Goal: Use online tool/utility: Use online tool/utility

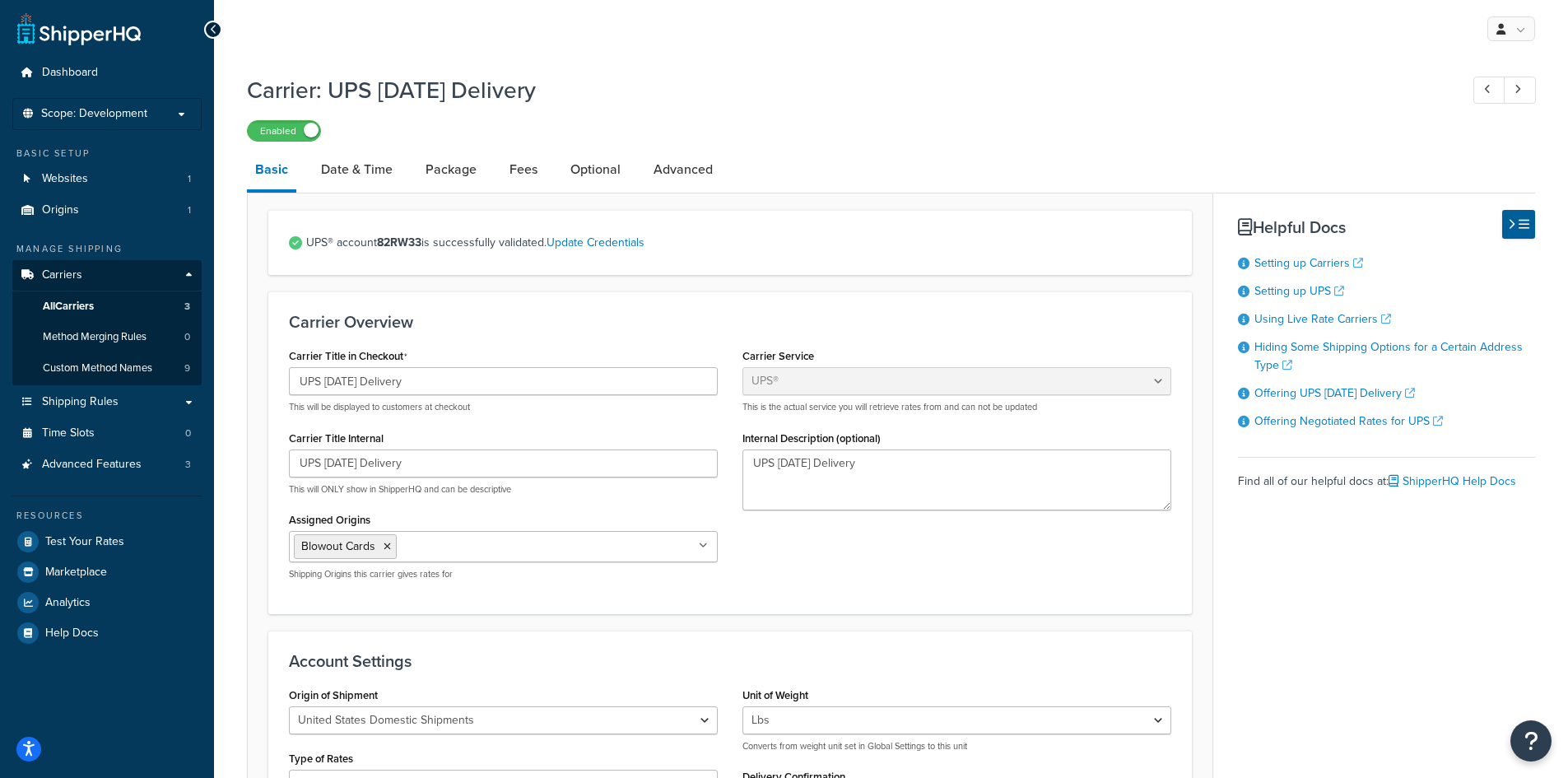
select select "ups"
click at [170, 108] on p "Scope: Development" at bounding box center [107, 113] width 174 height 14
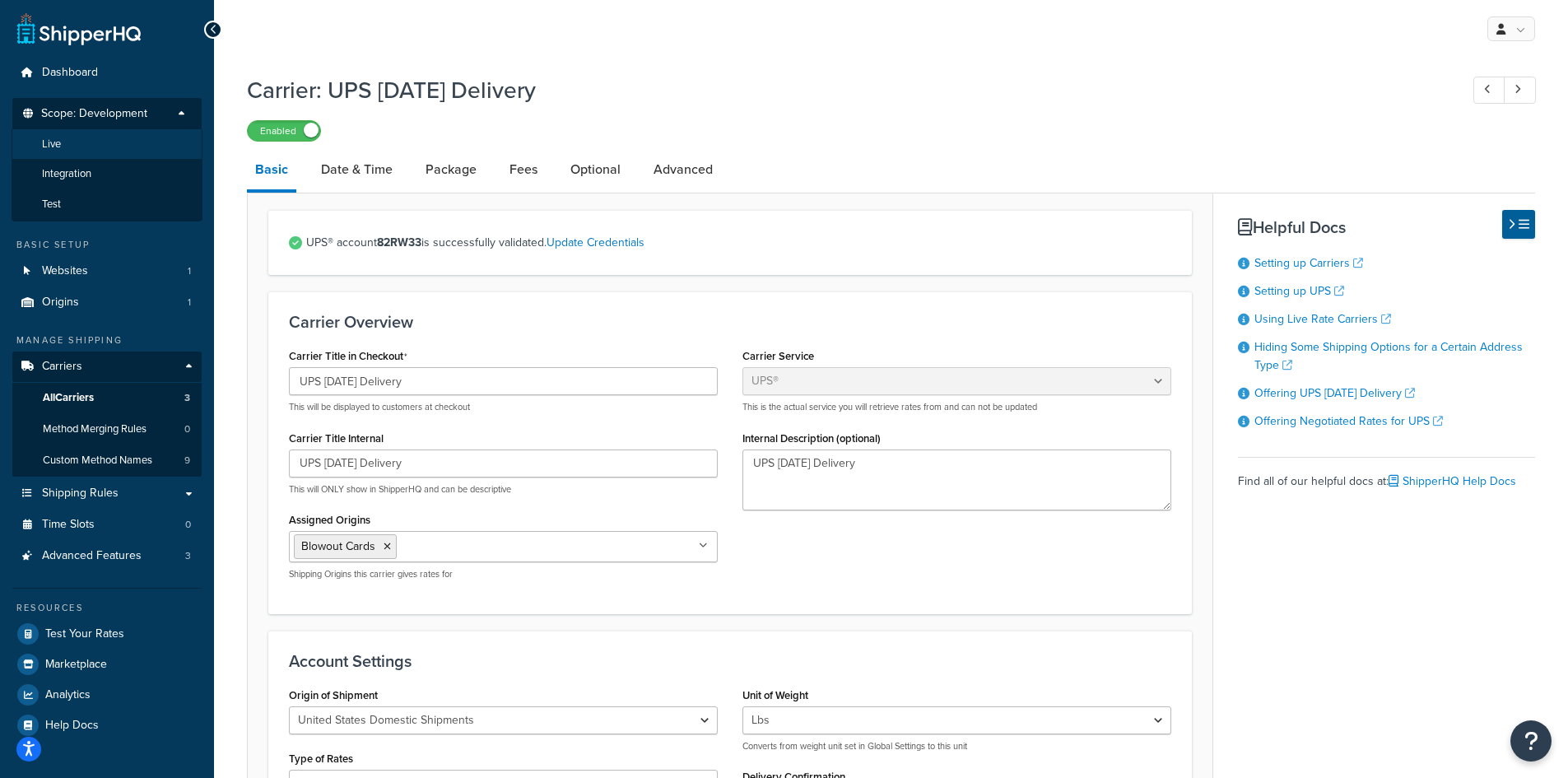
click at [123, 143] on li "Live" at bounding box center [107, 144] width 191 height 31
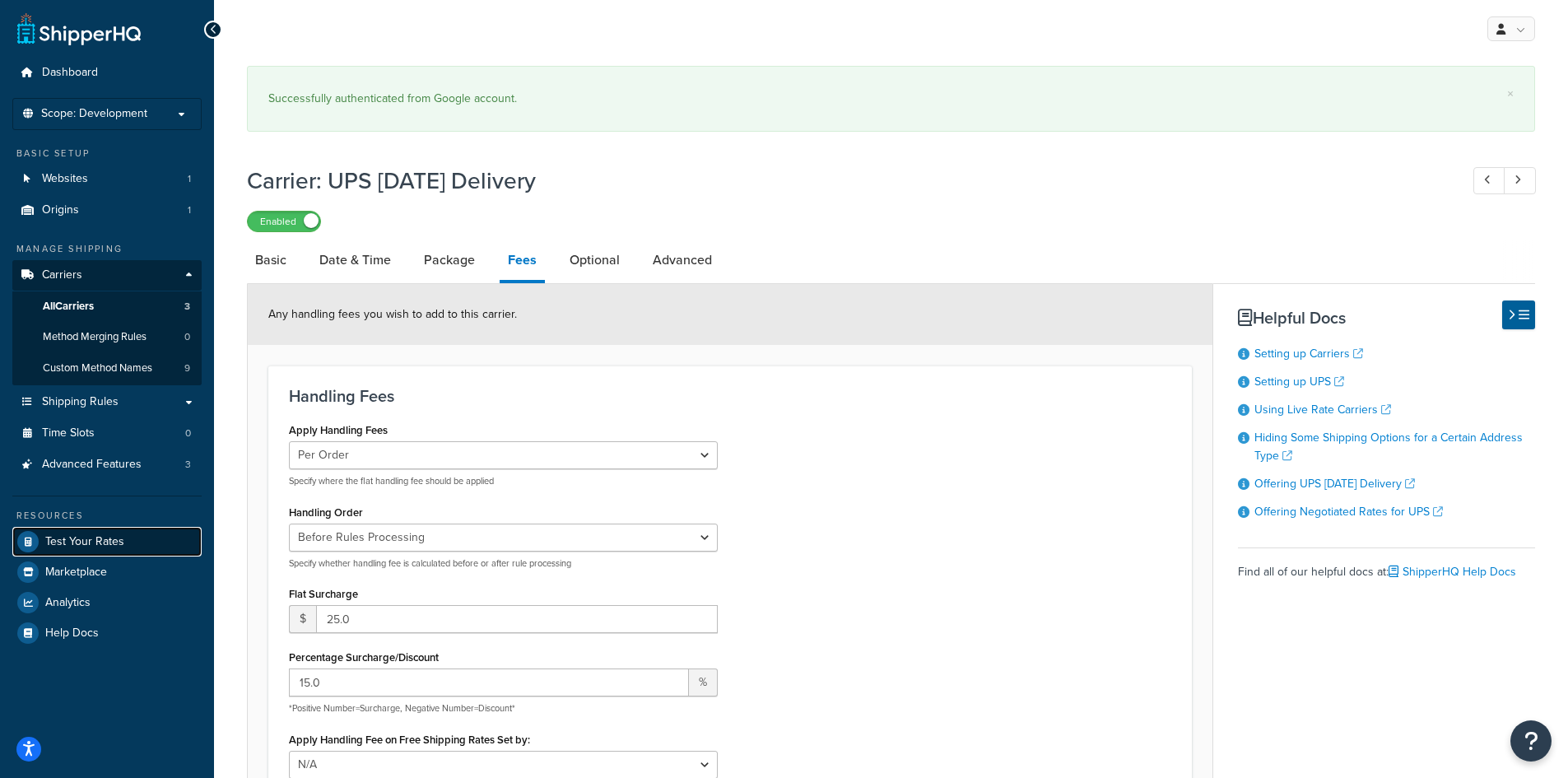
click at [98, 543] on span "Test Your Rates" at bounding box center [84, 541] width 79 height 14
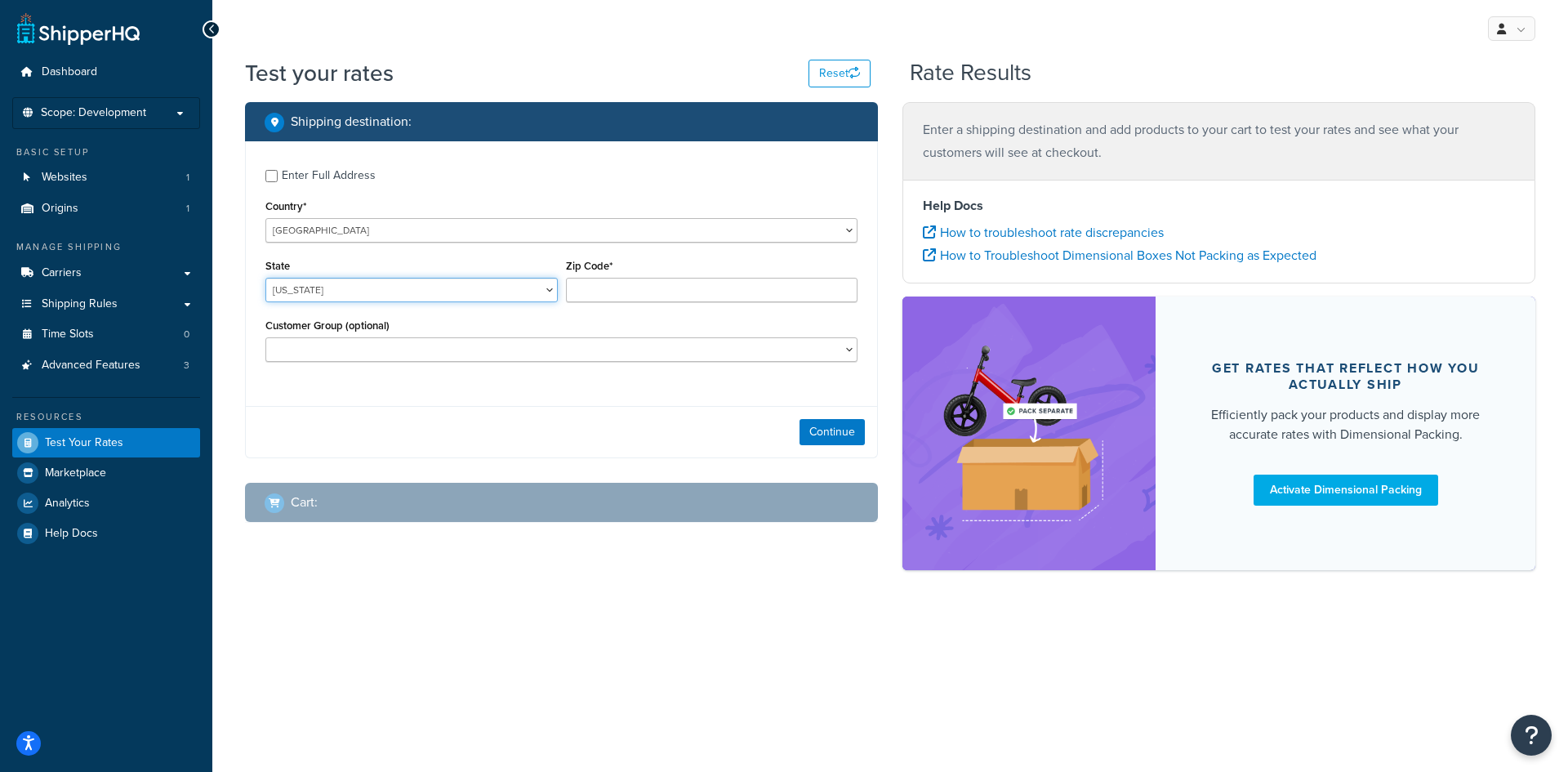
click at [304, 284] on select "[US_STATE] [US_STATE] [US_STATE] [US_STATE] [US_STATE] Armed Forces Americas Ar…" at bounding box center [412, 289] width 293 height 24
select select "[GEOGRAPHIC_DATA]"
click at [266, 277] on select "[US_STATE] [US_STATE] [US_STATE] [US_STATE] [US_STATE] Armed Forces Americas Ar…" at bounding box center [412, 289] width 293 height 24
click at [653, 291] on input "Zip Code*" at bounding box center [711, 289] width 293 height 24
type input "76017"
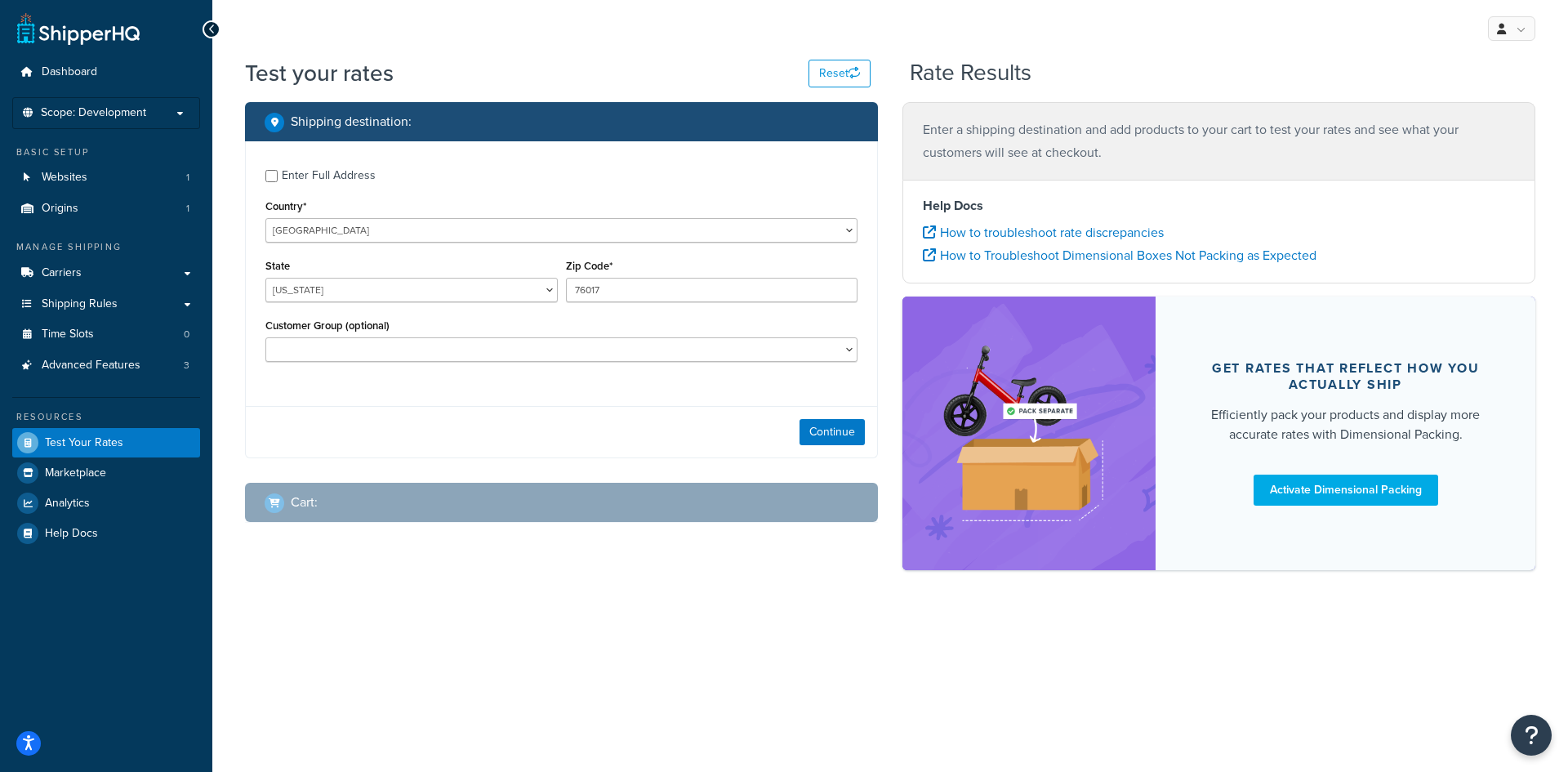
click at [652, 454] on div "Continue" at bounding box center [561, 431] width 631 height 51
click at [824, 442] on button "Continue" at bounding box center [832, 431] width 66 height 26
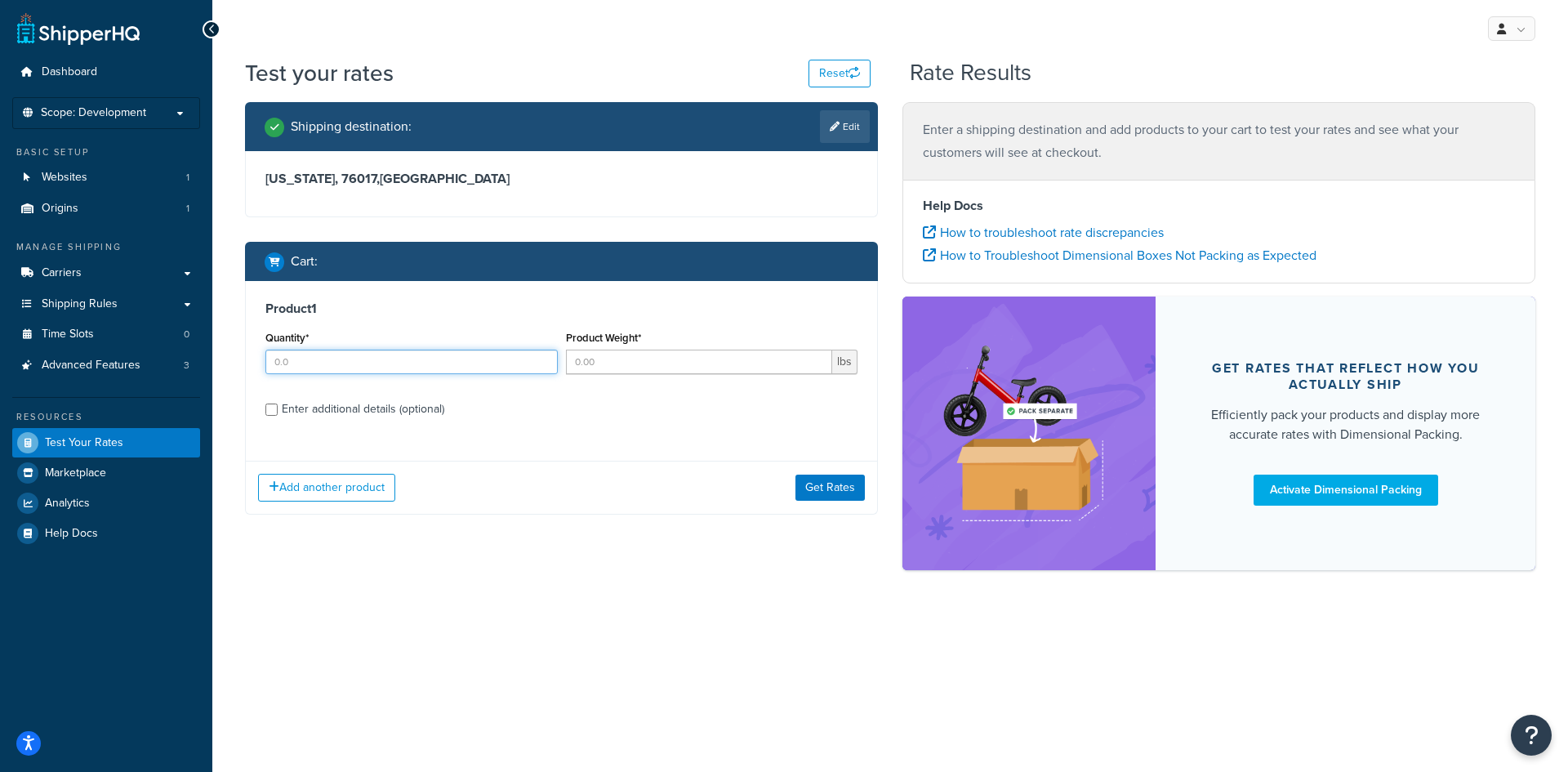
click at [382, 368] on input "Quantity*" at bounding box center [412, 361] width 293 height 24
type input "2"
click at [674, 365] on input "Product Weight*" at bounding box center [699, 361] width 267 height 24
type input "5.1"
click at [583, 530] on div "Shipping destination : Edit [US_STATE], 76017 , [GEOGRAPHIC_DATA] Cart : Produc…" at bounding box center [561, 320] width 657 height 437
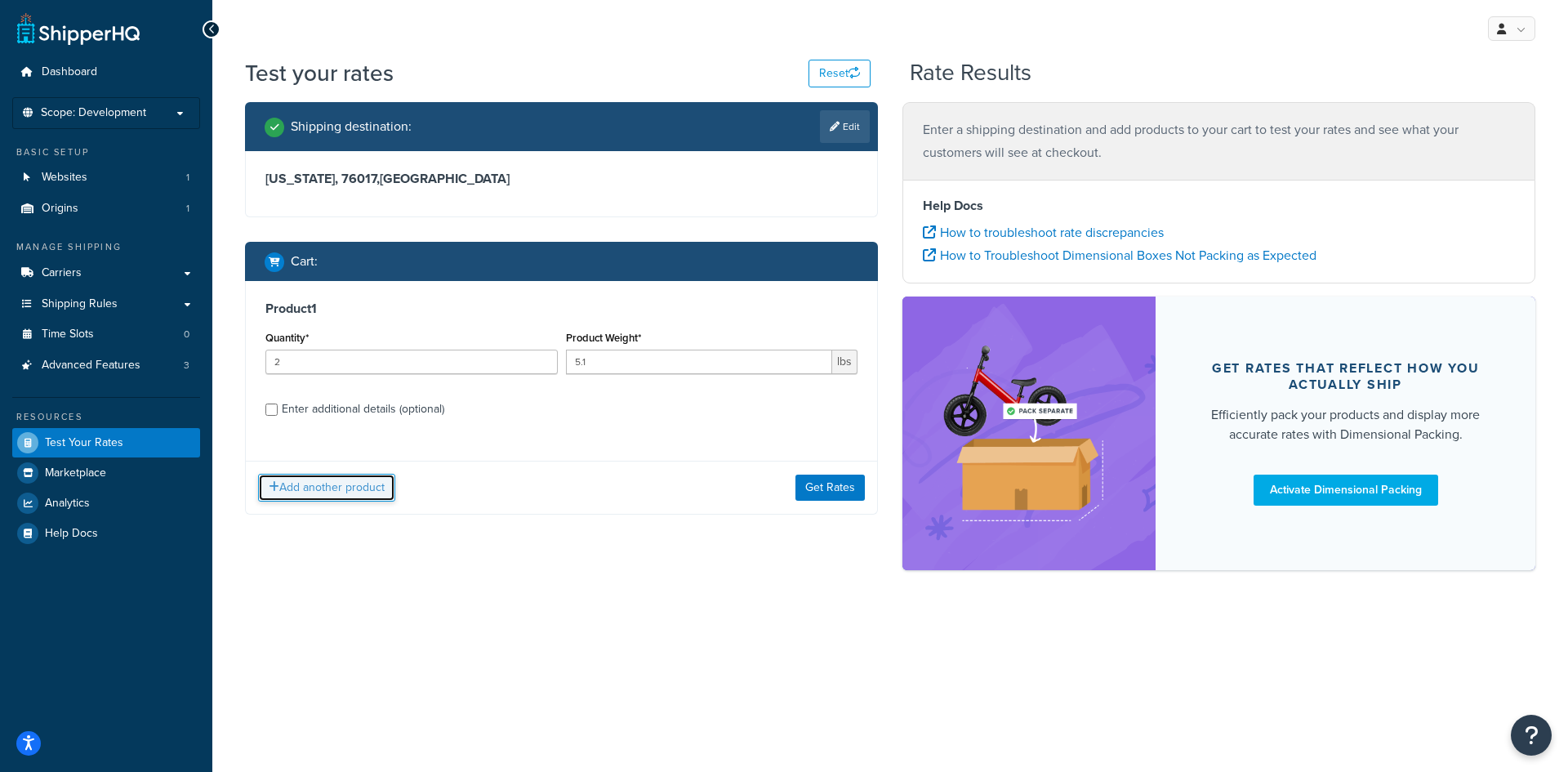
click at [369, 485] on button "Add another product" at bounding box center [327, 487] width 137 height 28
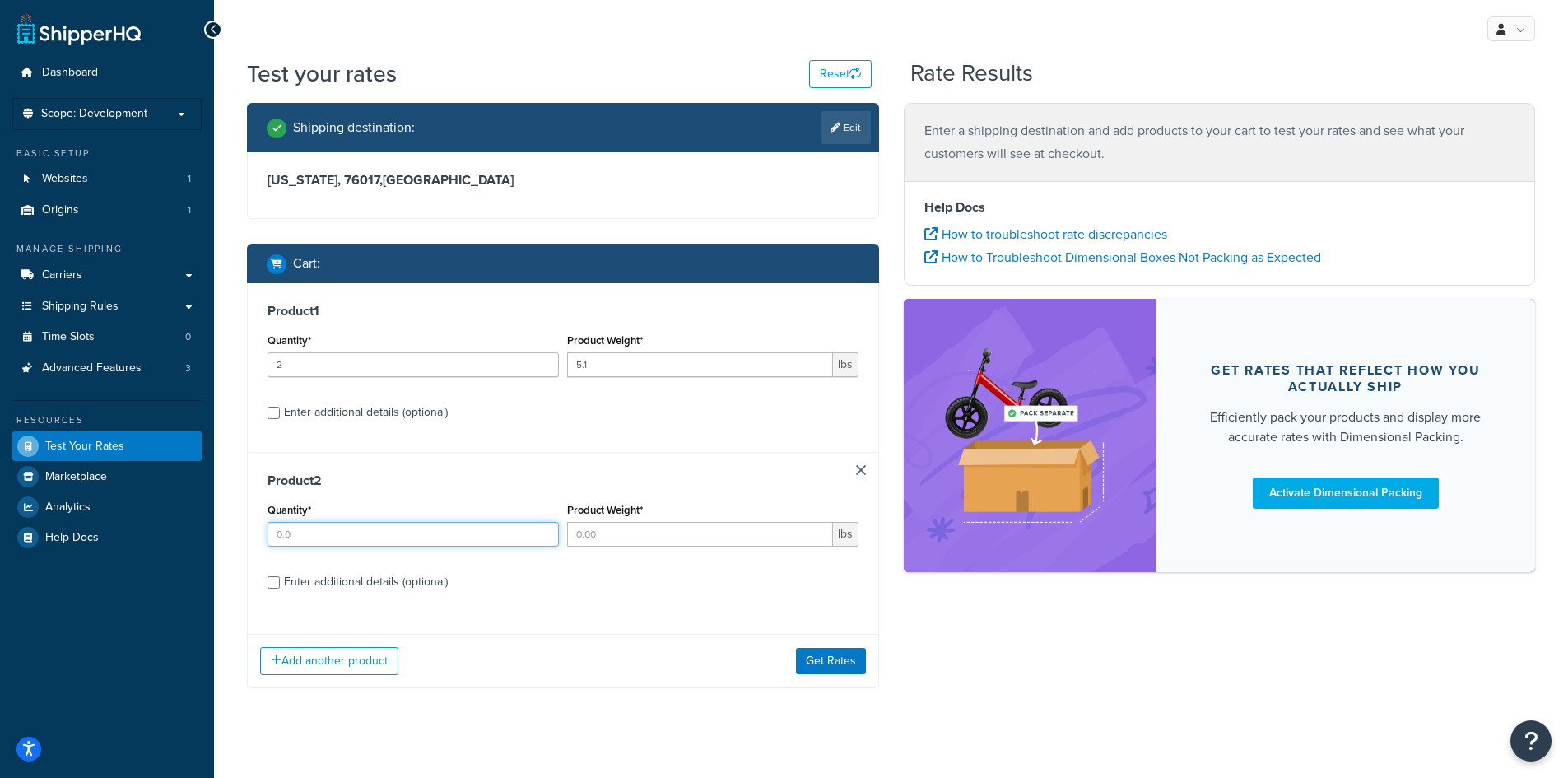
click at [356, 539] on input "Quantity*" at bounding box center [413, 534] width 291 height 25
type input "2"
click at [724, 543] on input "Product Weight*" at bounding box center [700, 534] width 266 height 25
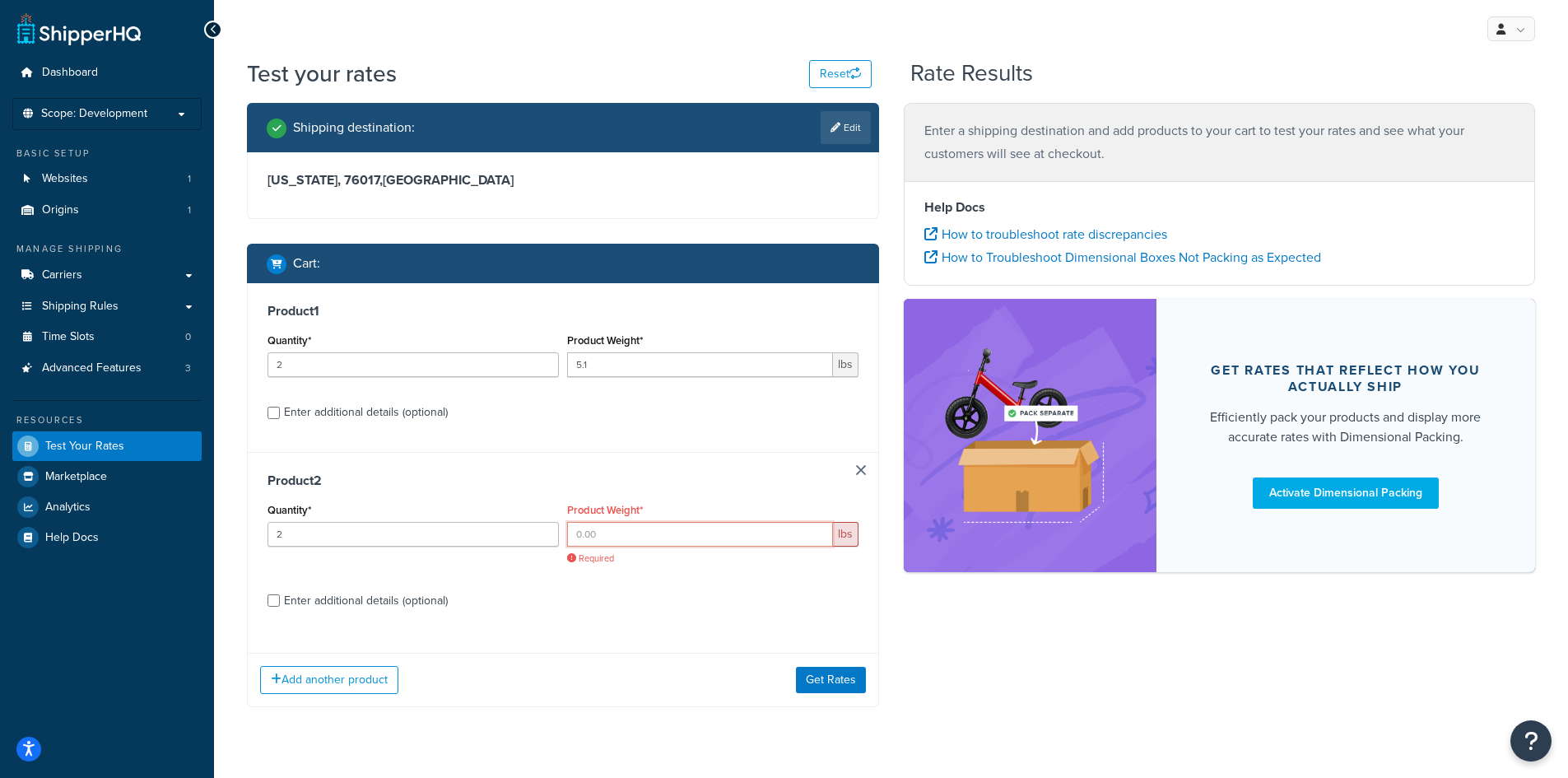
click at [626, 536] on input "Product Weight*" at bounding box center [700, 534] width 266 height 25
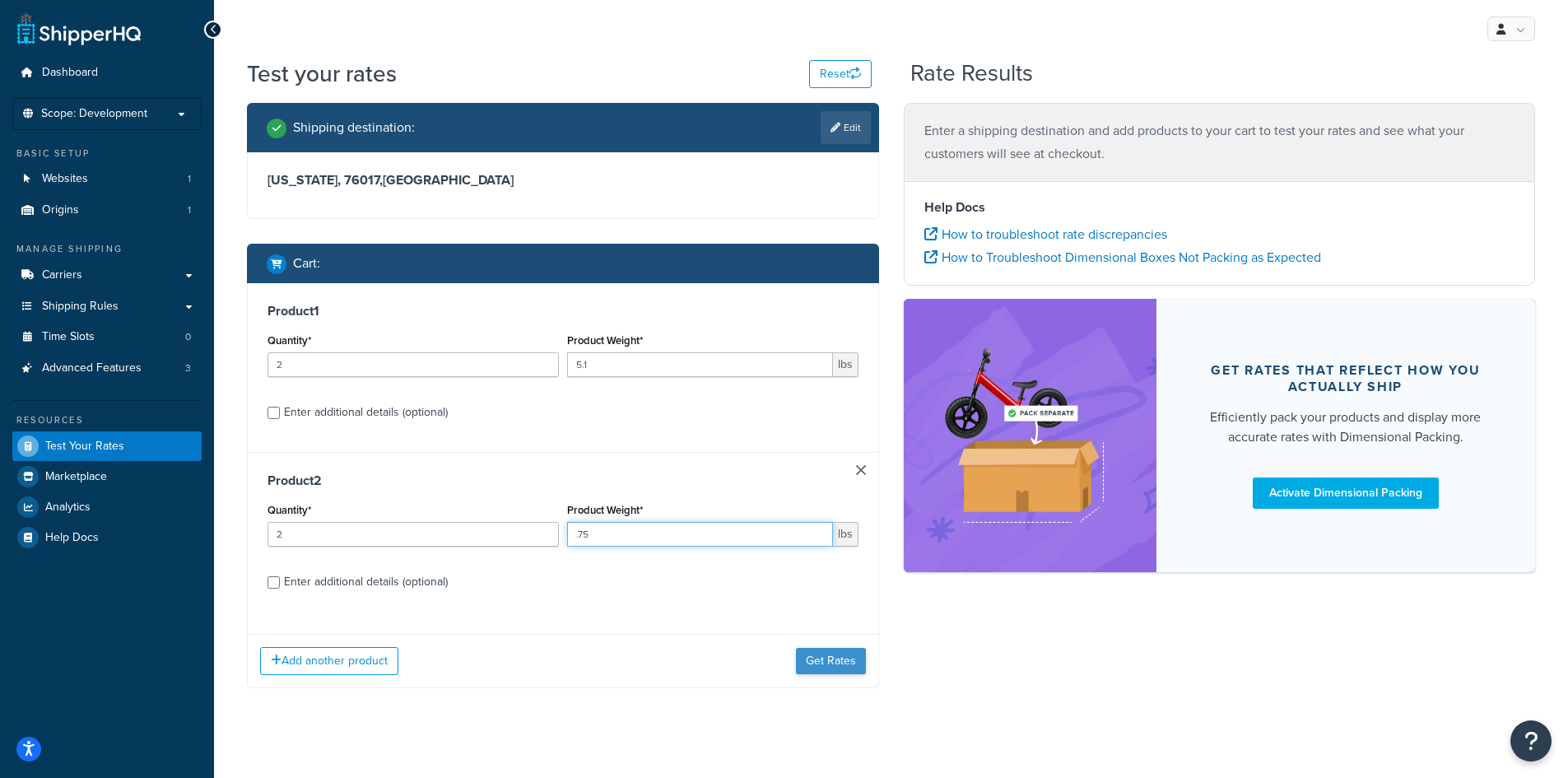
type input ".75"
click at [845, 669] on button "Get Rates" at bounding box center [831, 661] width 70 height 26
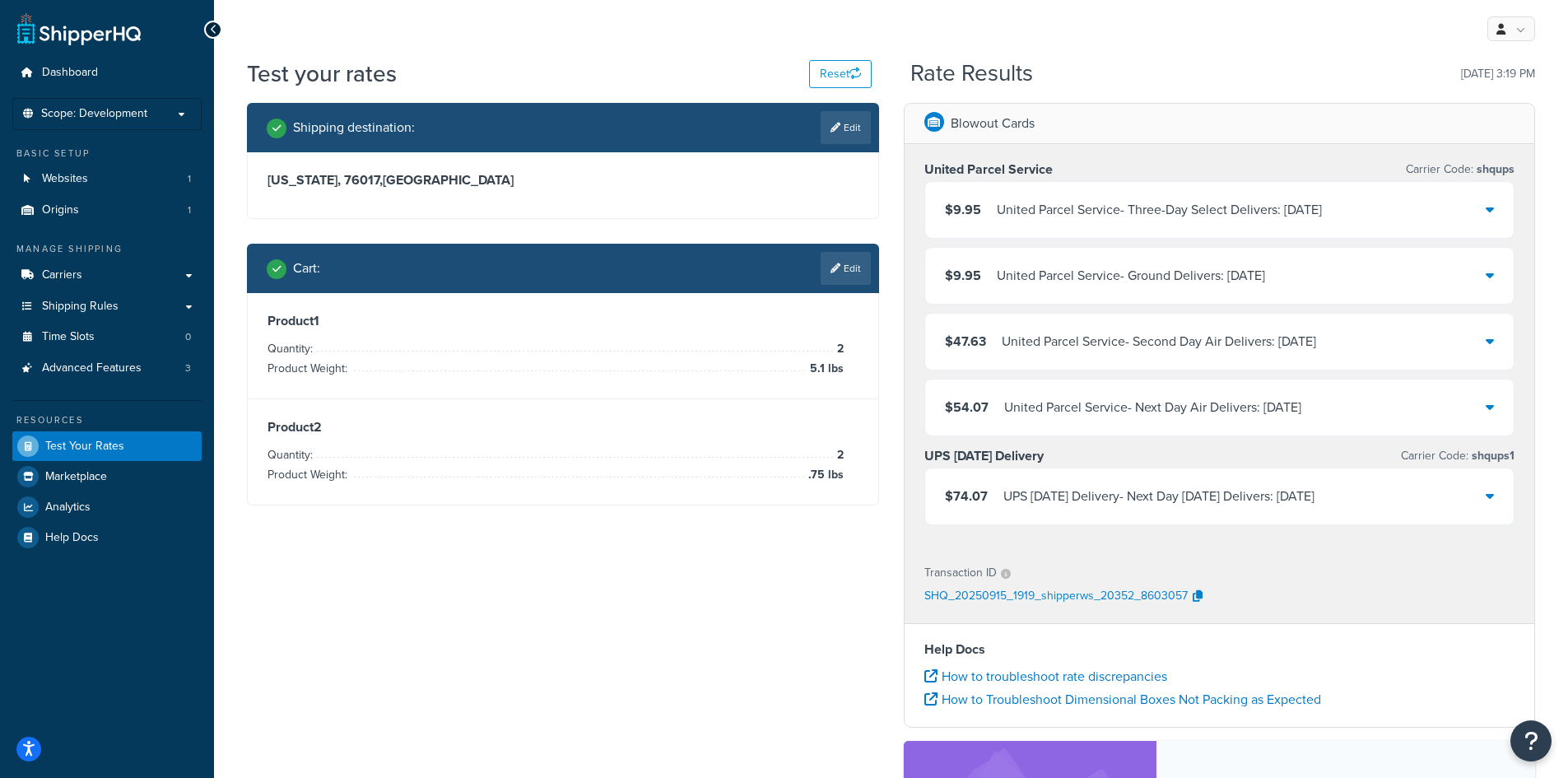
click at [699, 609] on div "Shipping destination : Edit [US_STATE], 76017 , [GEOGRAPHIC_DATA] Cart : Edit P…" at bounding box center [891, 566] width 1313 height 927
click at [143, 103] on li "Scope: Development" at bounding box center [107, 113] width 190 height 32
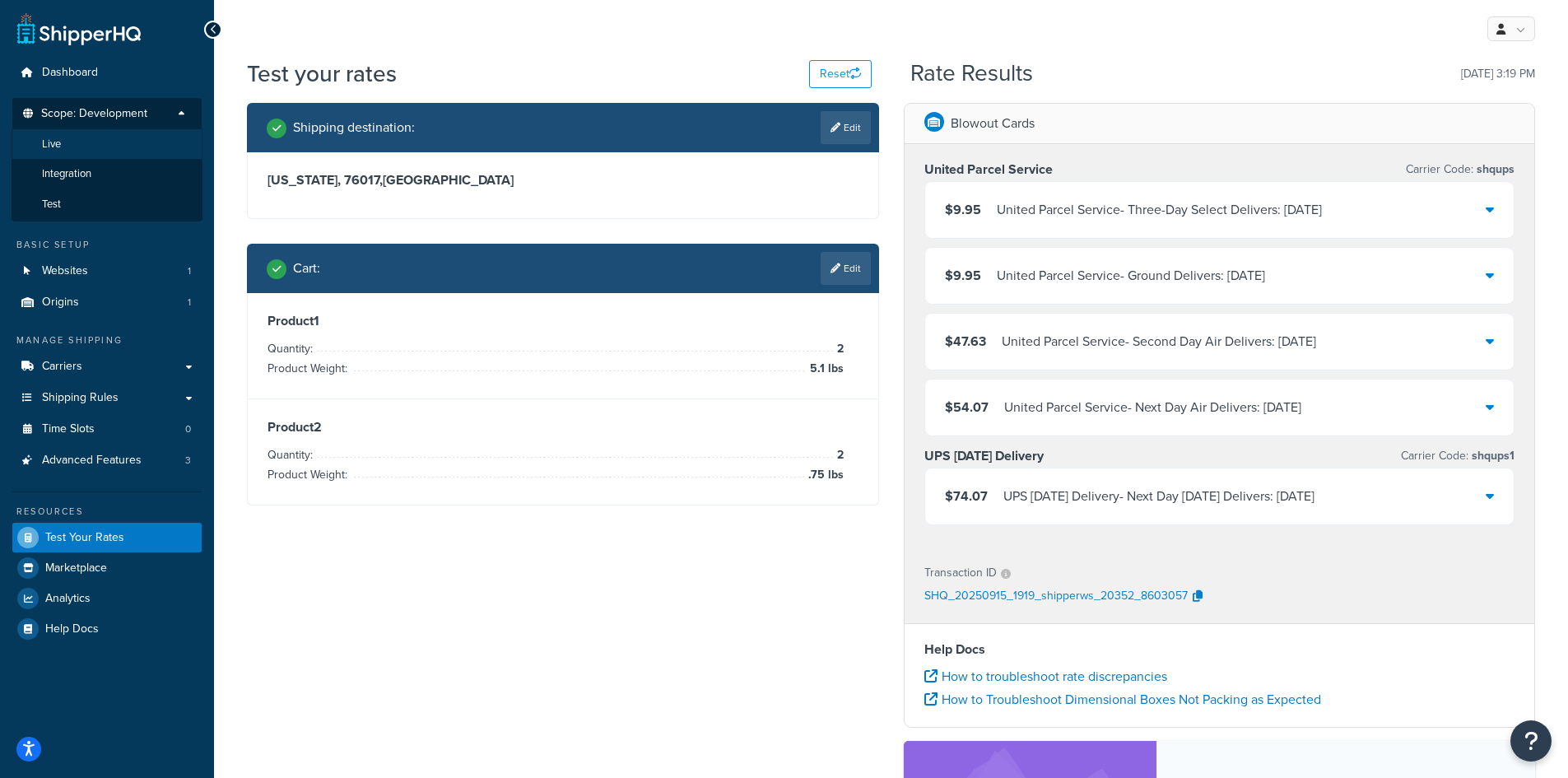
click at [136, 142] on li "Live" at bounding box center [107, 144] width 191 height 31
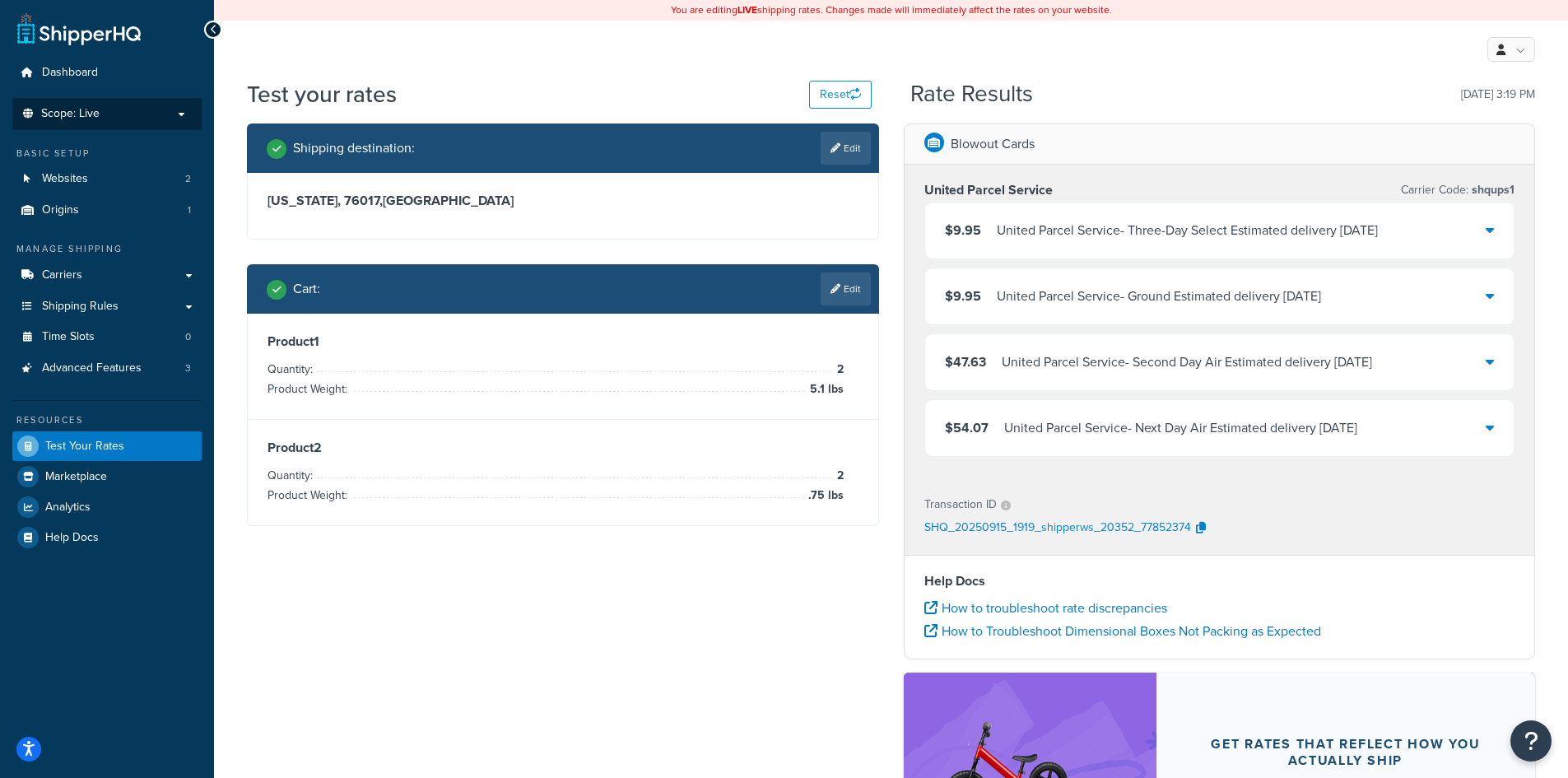
click at [1224, 428] on div "United Parcel Service - Next Day Air Estimated delivery [DATE]" at bounding box center [1180, 428] width 353 height 23
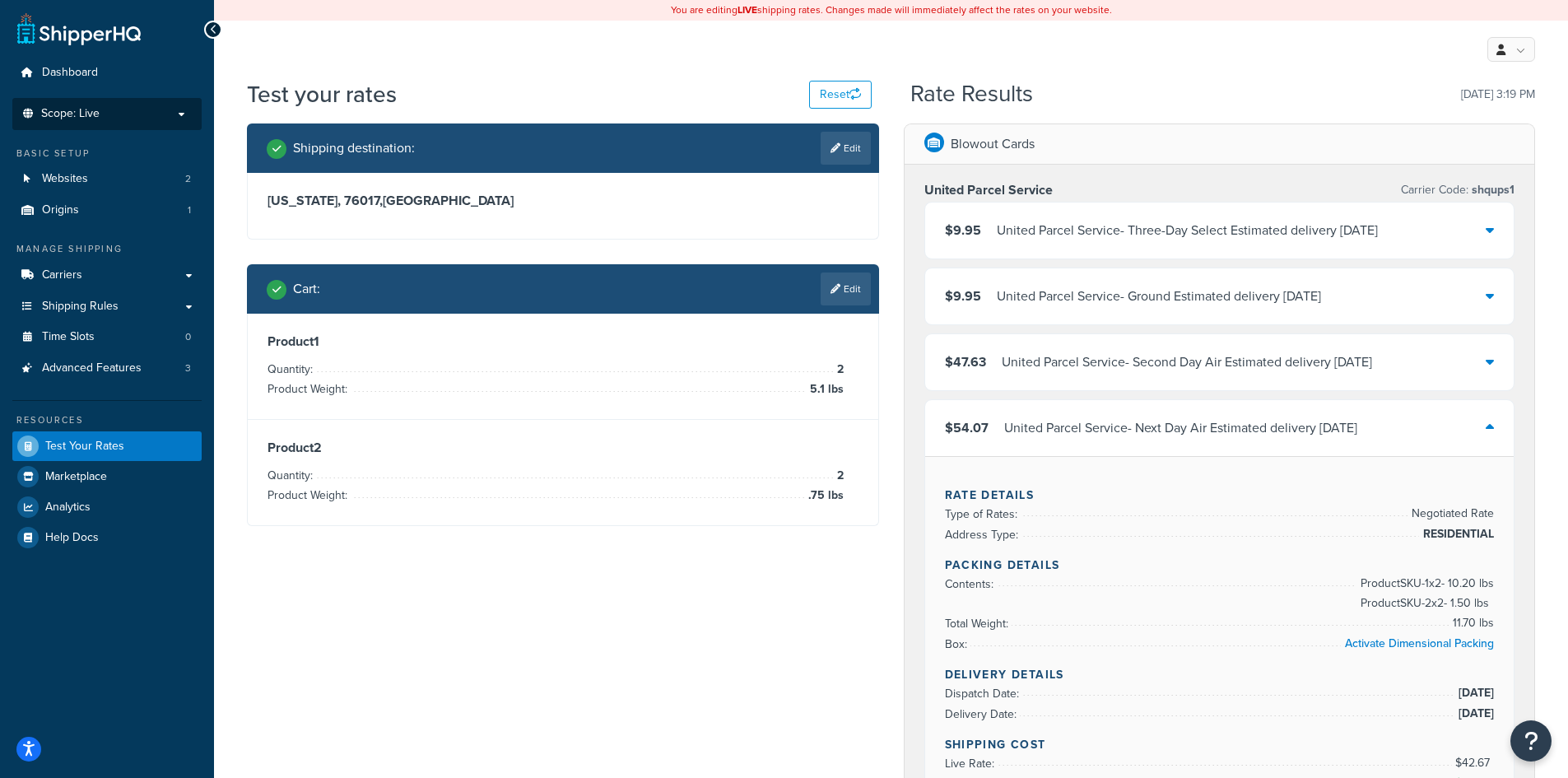
click at [1224, 428] on div "United Parcel Service - Next Day Air Estimated delivery [DATE]" at bounding box center [1180, 428] width 353 height 23
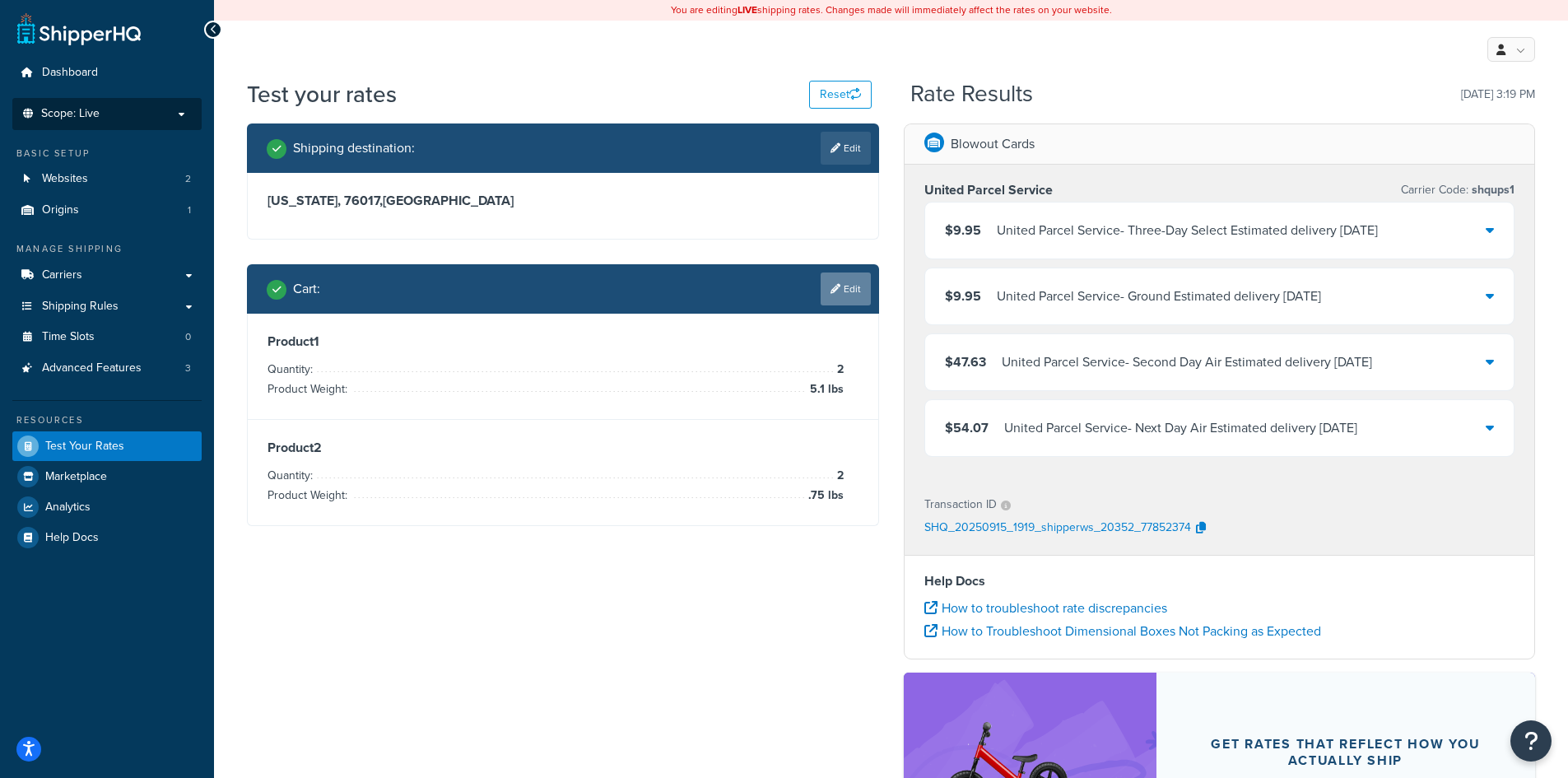
click at [867, 296] on link "Edit" at bounding box center [845, 289] width 50 height 33
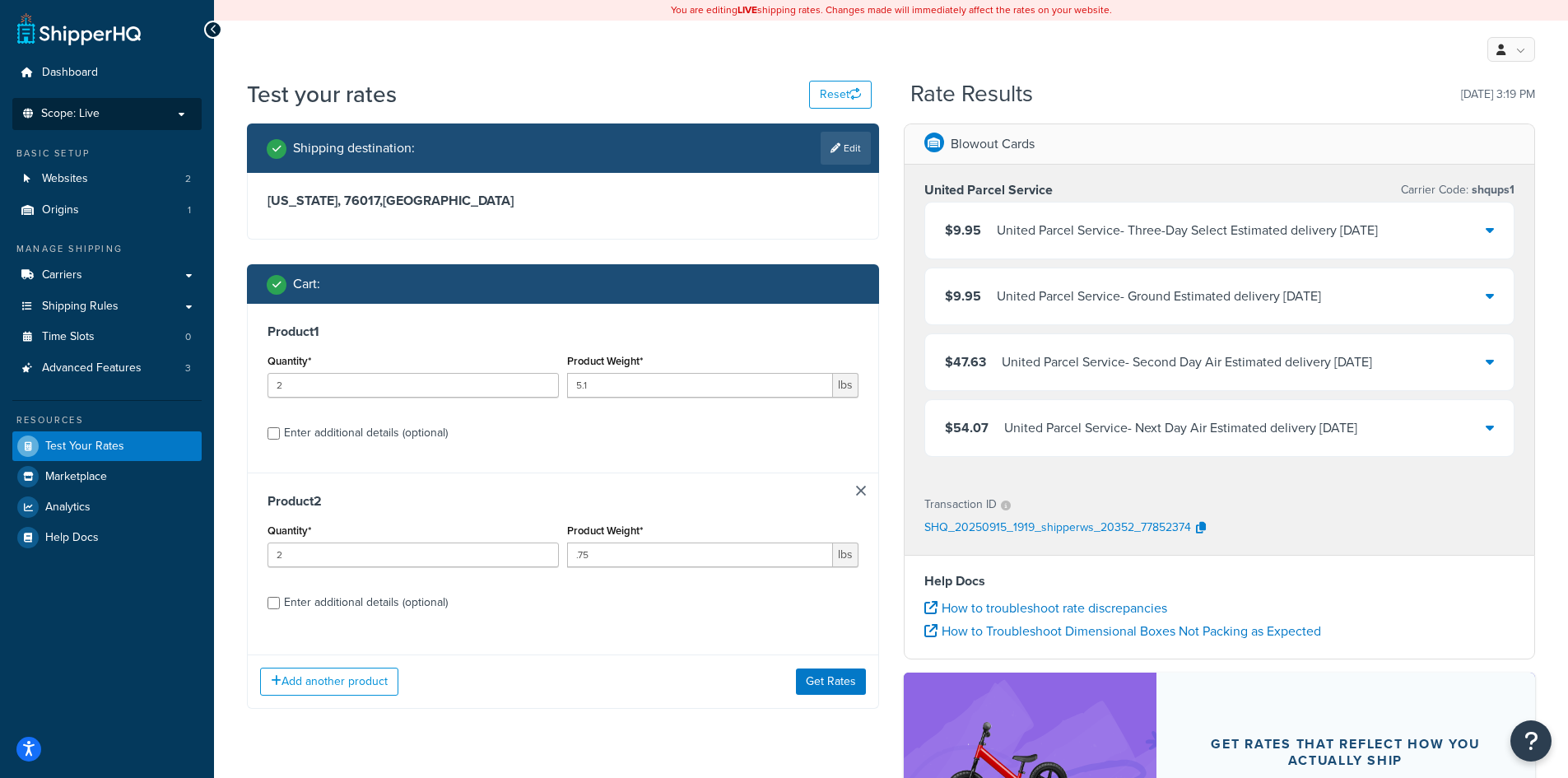
click at [867, 296] on div "Cart :" at bounding box center [563, 284] width 632 height 40
click at [833, 165] on div "Shipping destination : Edit" at bounding box center [563, 148] width 632 height 49
click at [833, 154] on link "Edit" at bounding box center [845, 148] width 50 height 33
select select "[GEOGRAPHIC_DATA]"
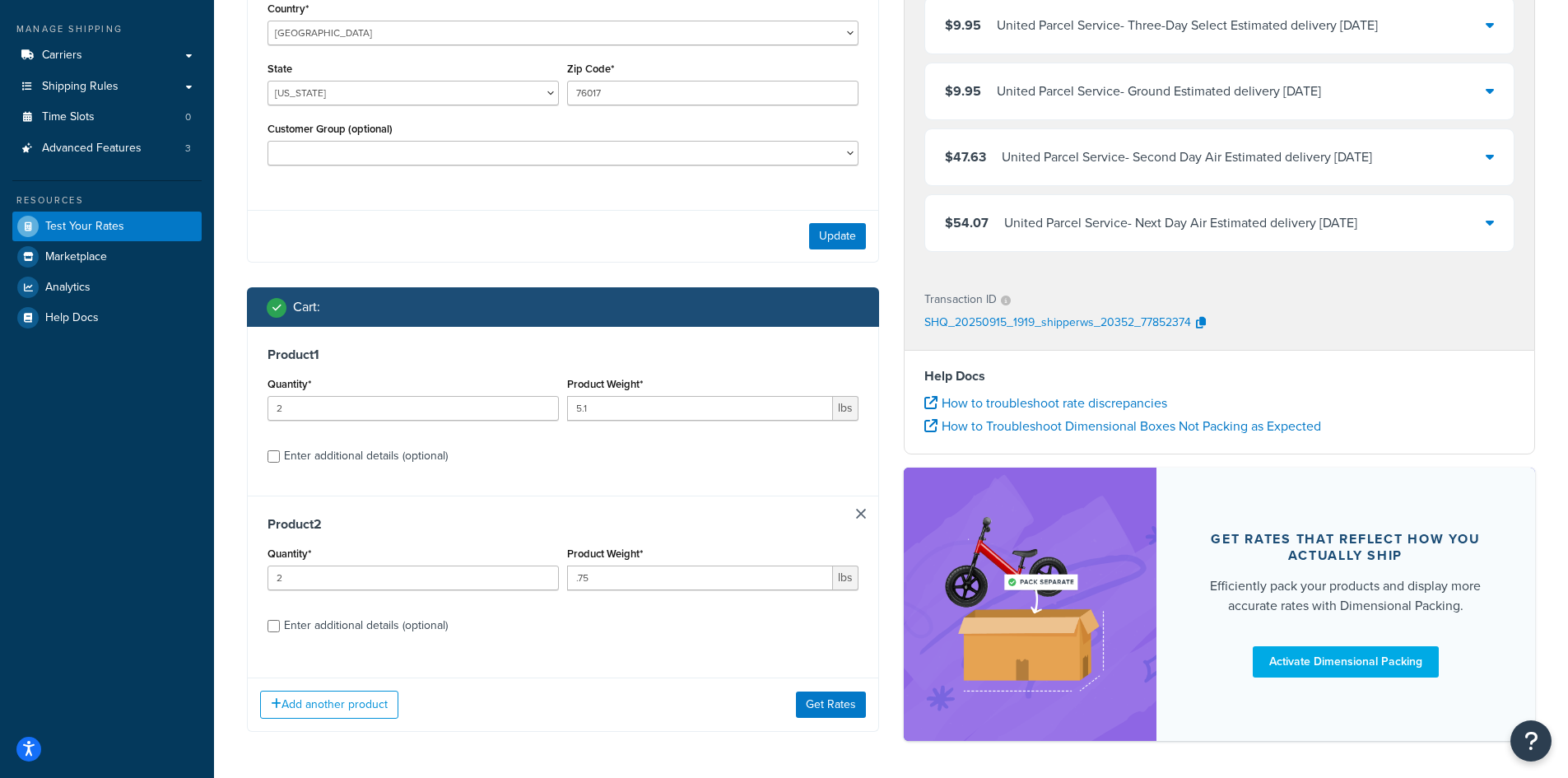
scroll to position [116, 0]
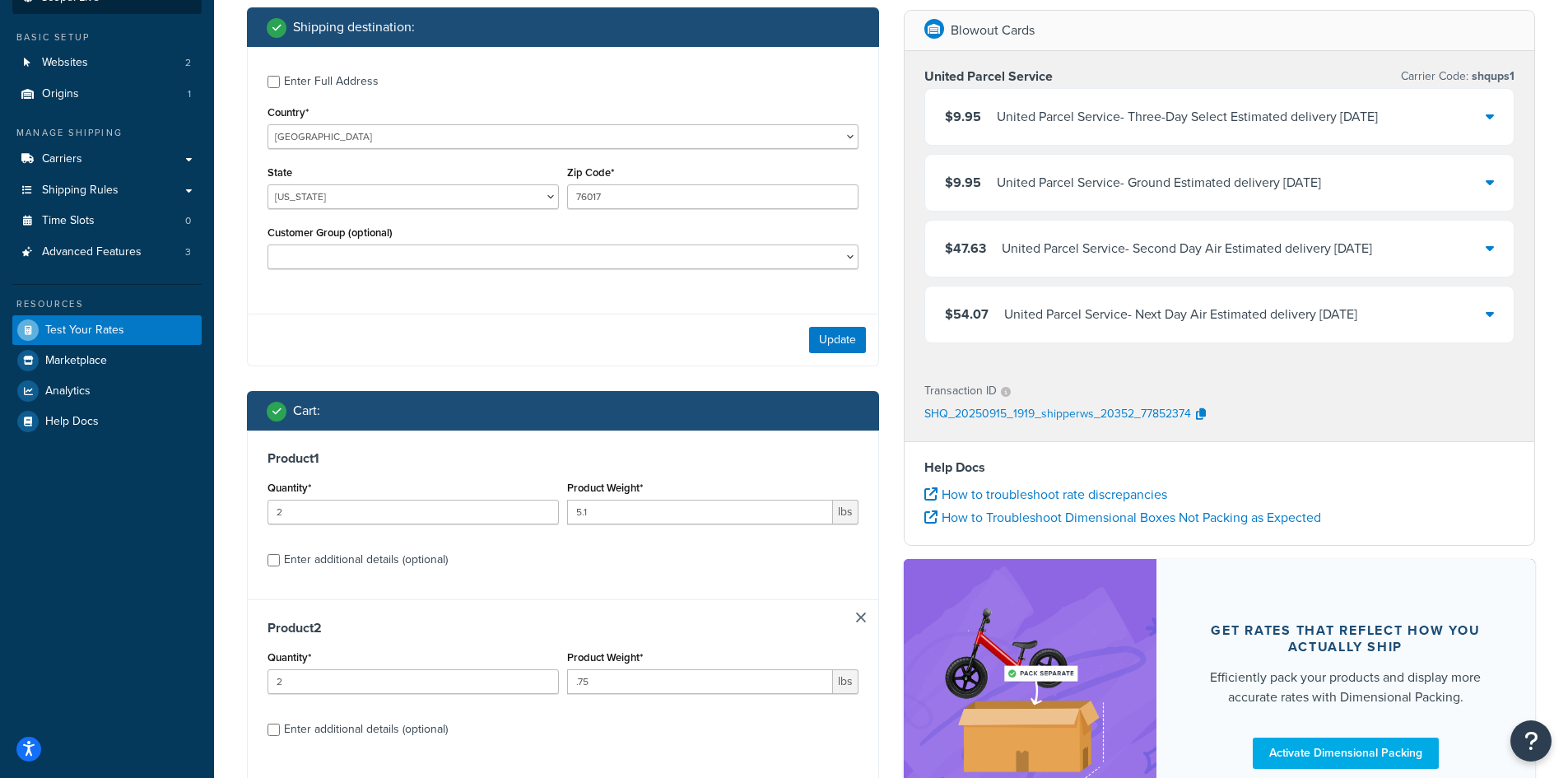
click at [1427, 251] on div "$47.63 United Parcel Service - Second Day Air Estimated delivery [DATE]" at bounding box center [1219, 249] width 589 height 56
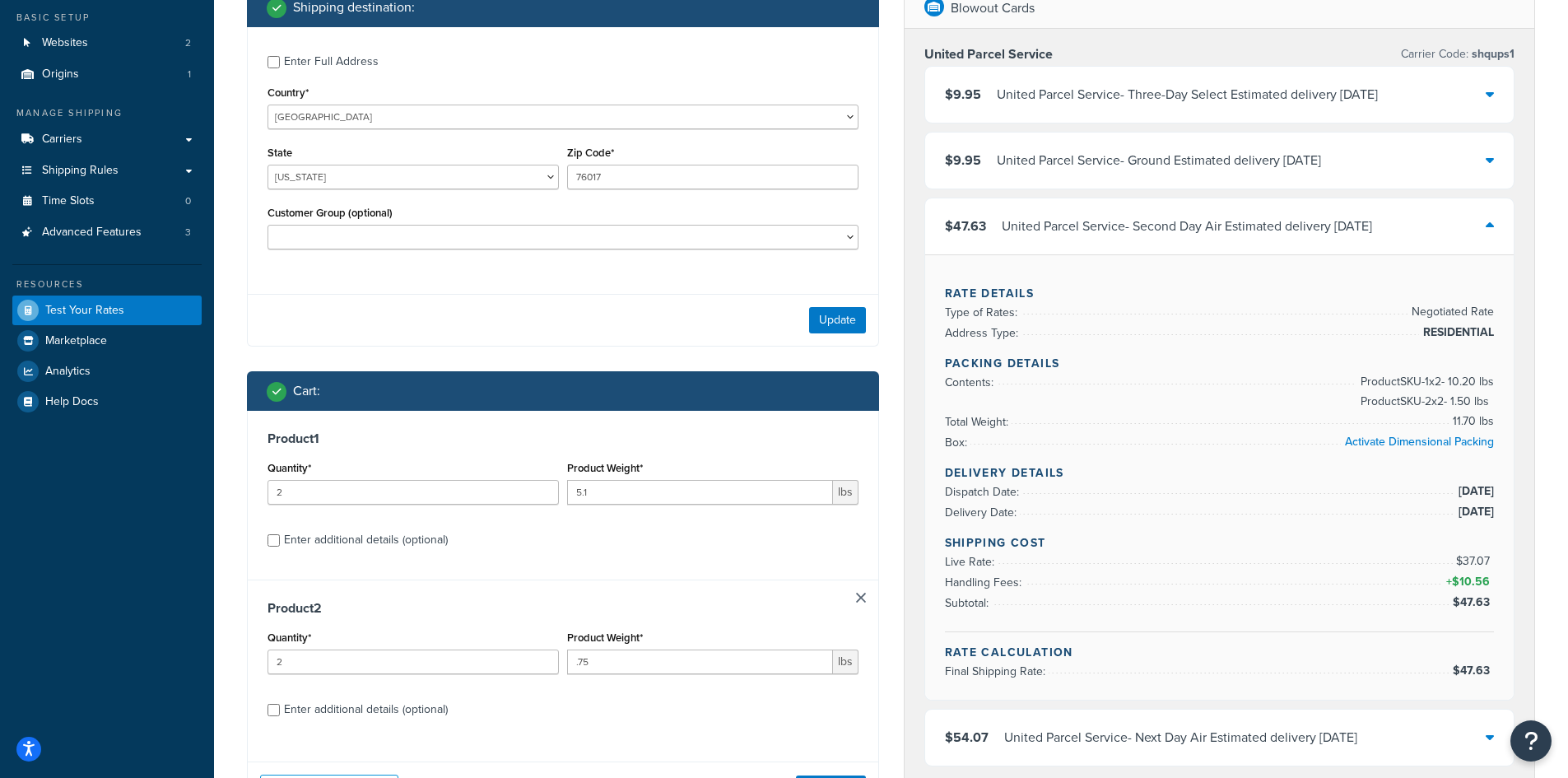
scroll to position [0, 0]
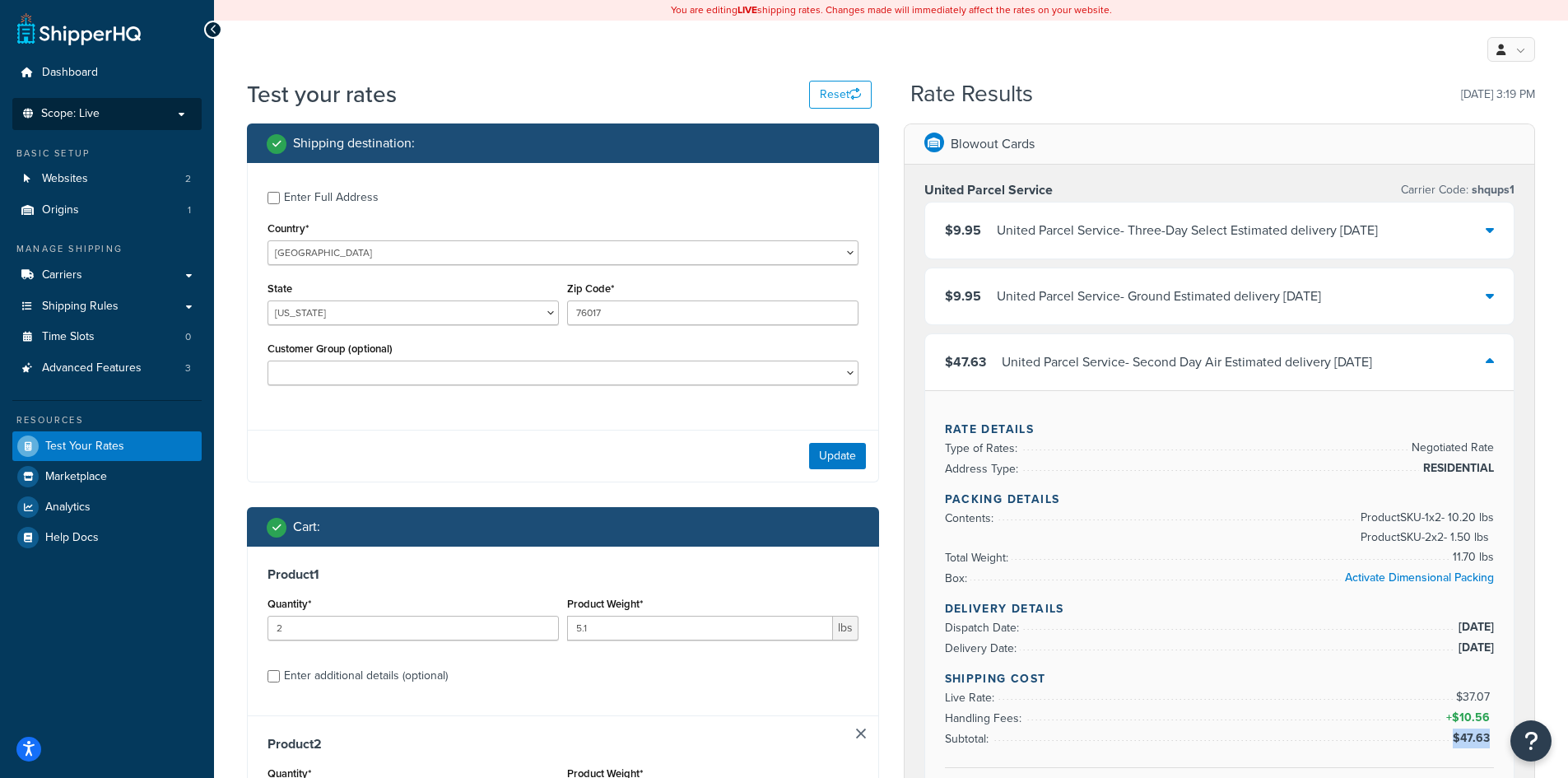
drag, startPoint x: 1489, startPoint y: 736, endPoint x: 1455, endPoint y: 738, distance: 34.1
click at [1455, 738] on span "$47.63" at bounding box center [1473, 737] width 41 height 17
copy span "$47.63"
